Goal: Navigation & Orientation: Find specific page/section

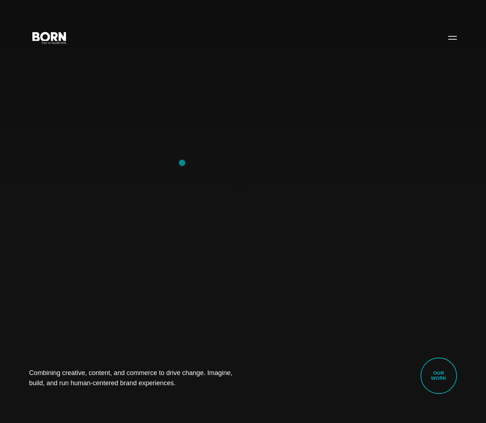
click at [182, 163] on div "Combining creative, content, and commerce to drive change. Imagine, build, and …" at bounding box center [243, 211] width 486 height 423
